Goal: Check status: Check status

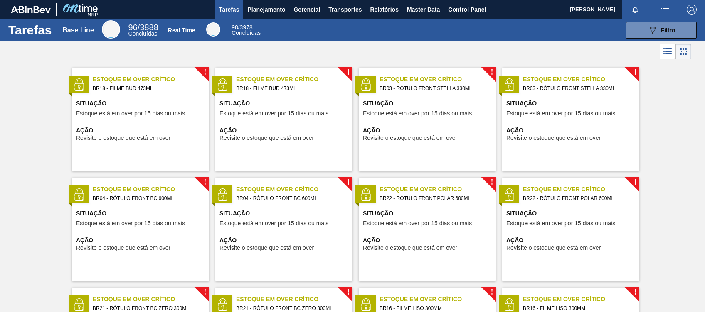
drag, startPoint x: 999, startPoint y: 2, endPoint x: 438, endPoint y: 44, distance: 563.0
click at [438, 44] on div at bounding box center [352, 52] width 705 height 20
click at [664, 52] on icon at bounding box center [667, 51] width 10 height 10
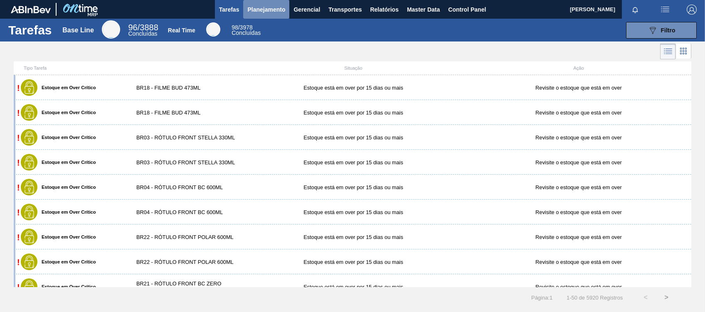
click at [281, 7] on span "Planejamento" at bounding box center [266, 10] width 38 height 10
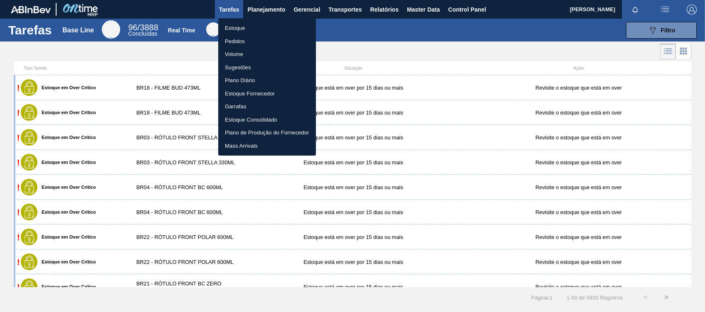
click at [246, 39] on li "Pedidos" at bounding box center [267, 41] width 98 height 13
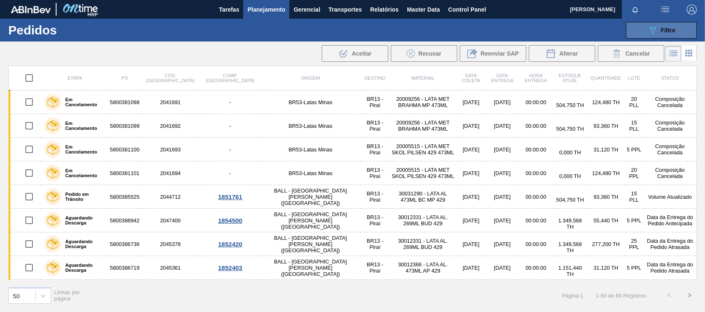
click at [668, 28] on span "Filtro" at bounding box center [668, 30] width 15 height 7
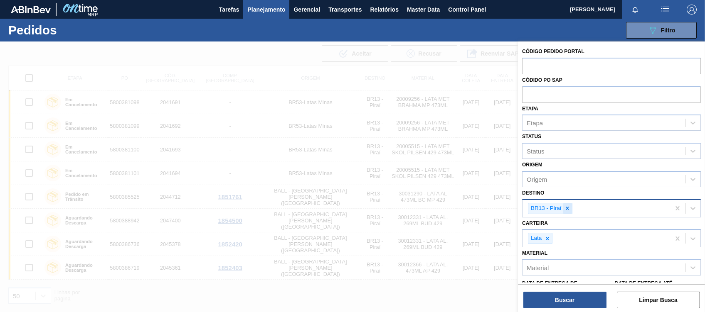
click at [568, 209] on icon at bounding box center [567, 208] width 3 height 3
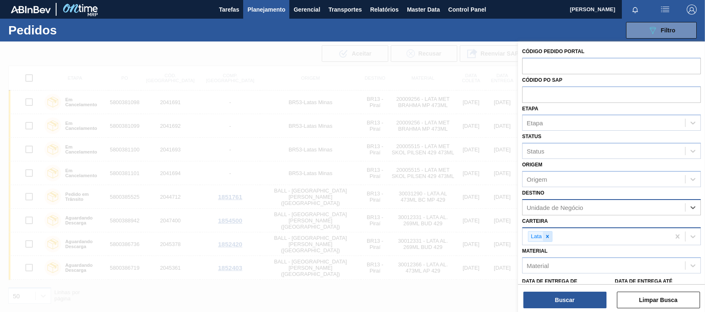
click at [545, 238] on icon at bounding box center [547, 237] width 6 height 6
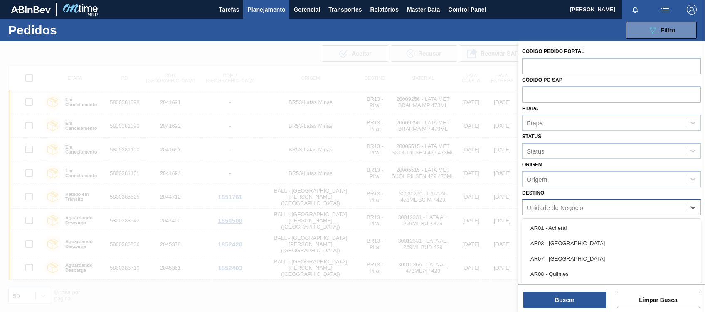
click at [557, 209] on div "Unidade de Negócio" at bounding box center [554, 207] width 57 height 7
type input "br04"
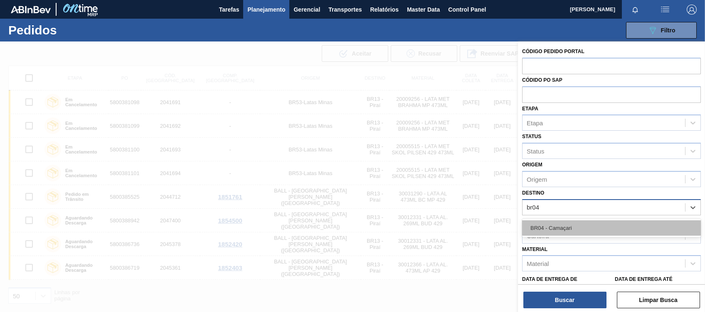
click at [538, 229] on div "BR04 - Camaçari" at bounding box center [611, 228] width 179 height 15
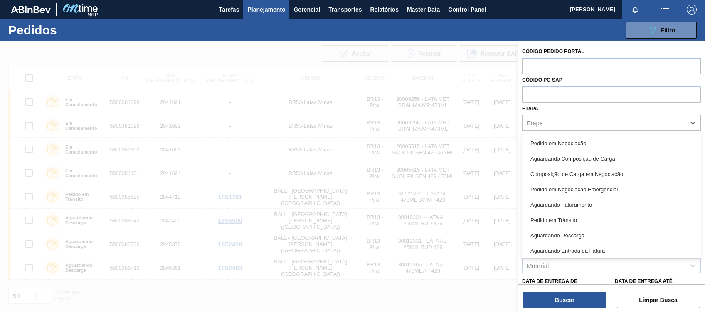
click at [557, 118] on div "Etapa" at bounding box center [603, 123] width 162 height 12
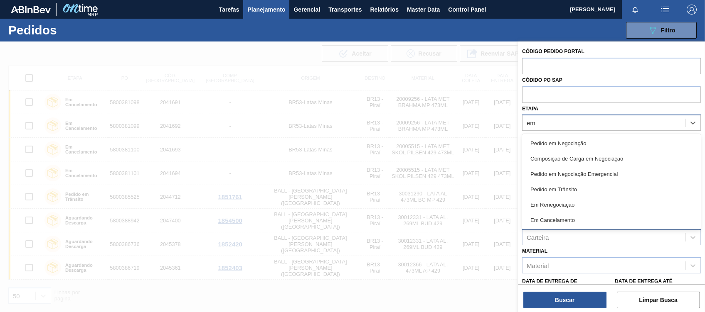
type input "em r"
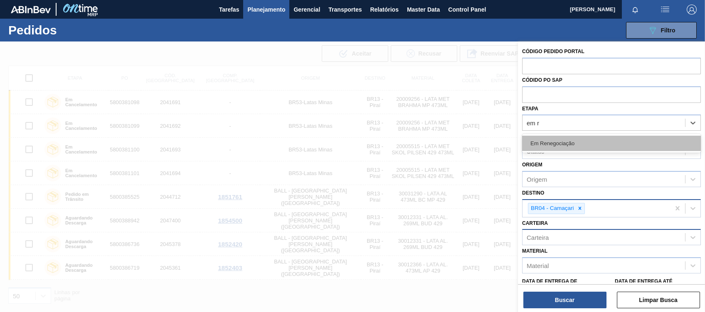
click at [550, 145] on div "Em Renegociação" at bounding box center [611, 143] width 179 height 15
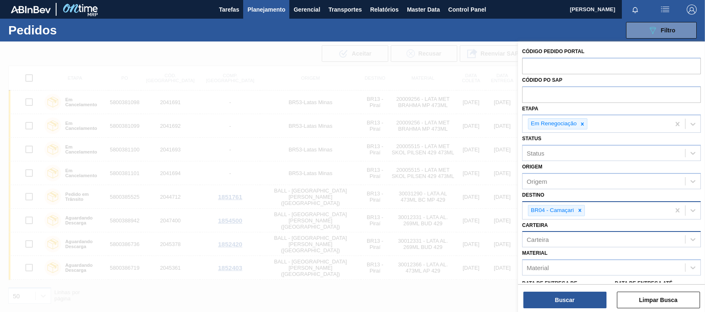
click at [236, 62] on div at bounding box center [352, 198] width 705 height 312
